Goal: Information Seeking & Learning: Learn about a topic

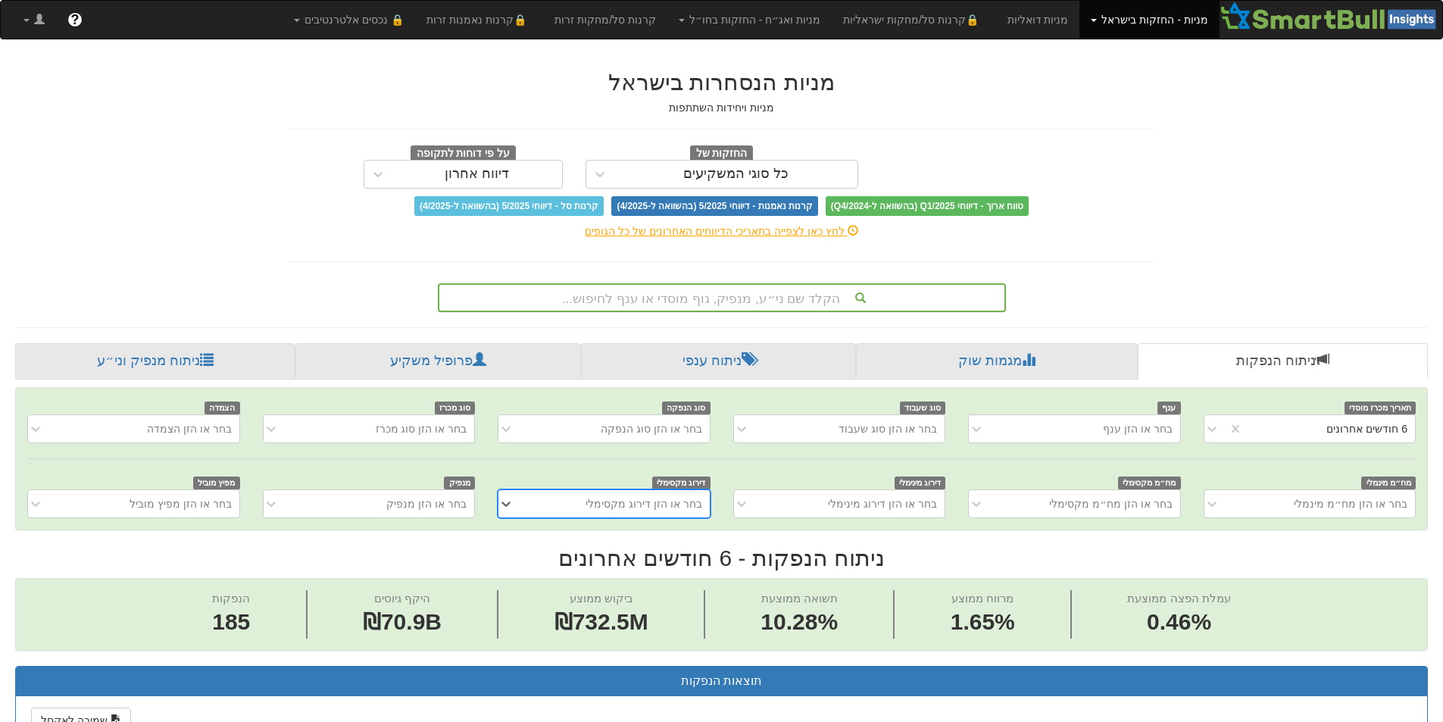
click at [914, 303] on div "הקלד שם ני״ע, מנפיק, גוף מוסדי או ענף לחיפוש..." at bounding box center [721, 298] width 565 height 26
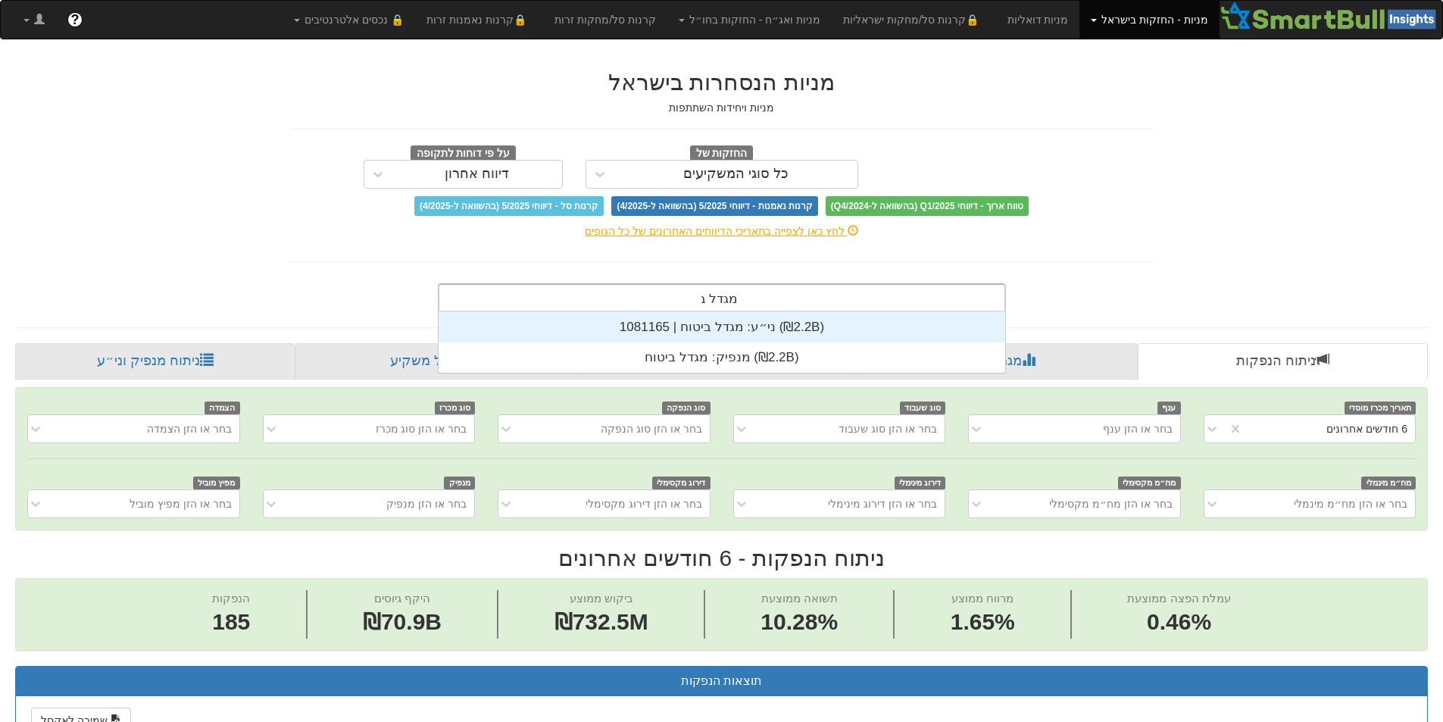
scroll to position [61, 0]
type input "מגדל בי"
click at [856, 329] on div "ני״ע: ‏מגדל ביטוח | 1081165 ‎(₪2.2B)‎" at bounding box center [722, 327] width 567 height 30
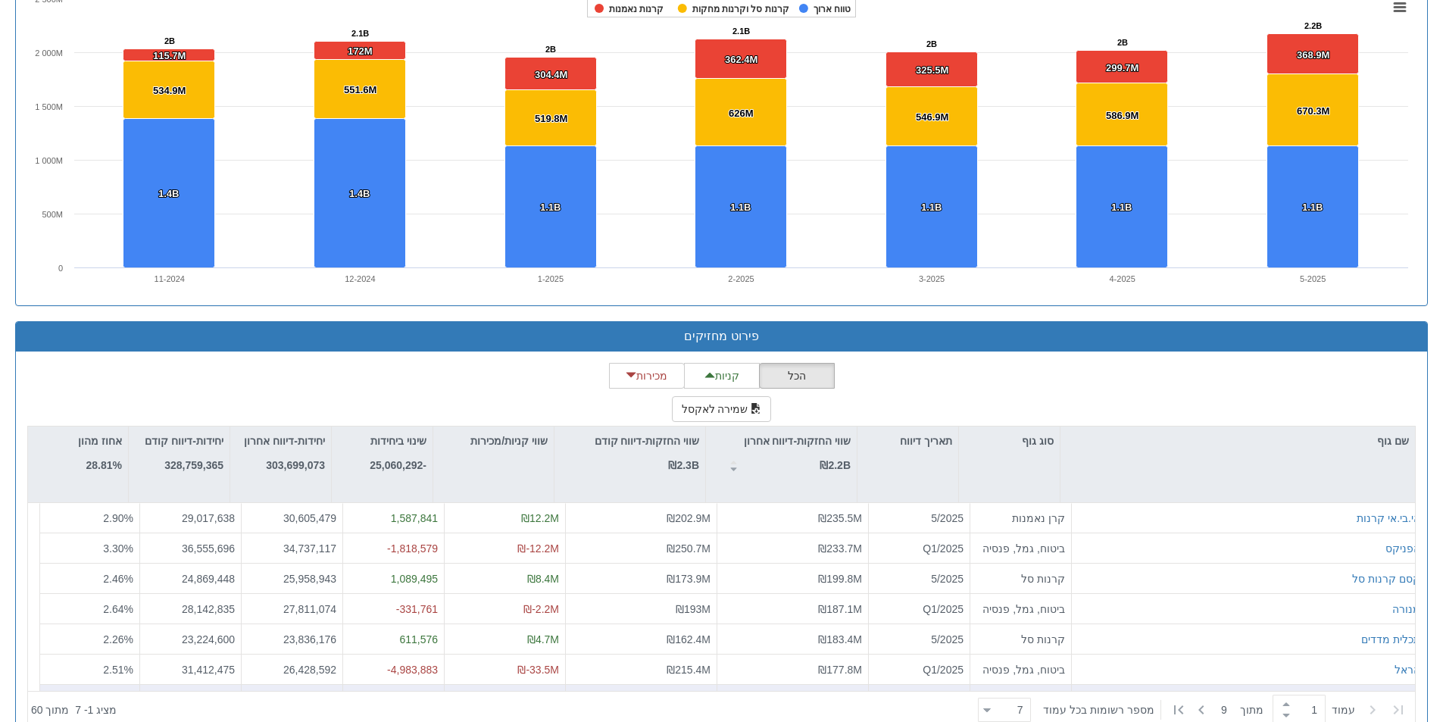
scroll to position [1090, 0]
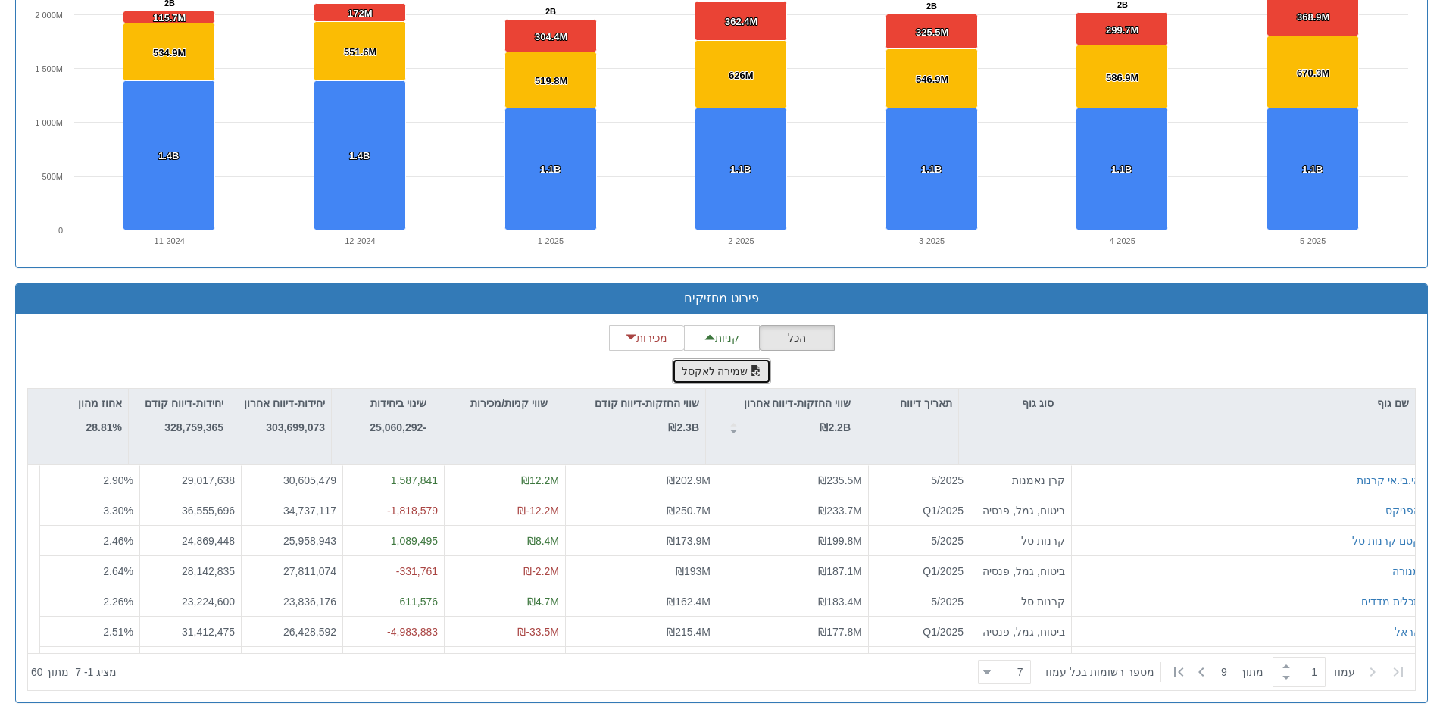
click at [751, 371] on span "button" at bounding box center [756, 370] width 11 height 11
